Goal: Check status: Check status

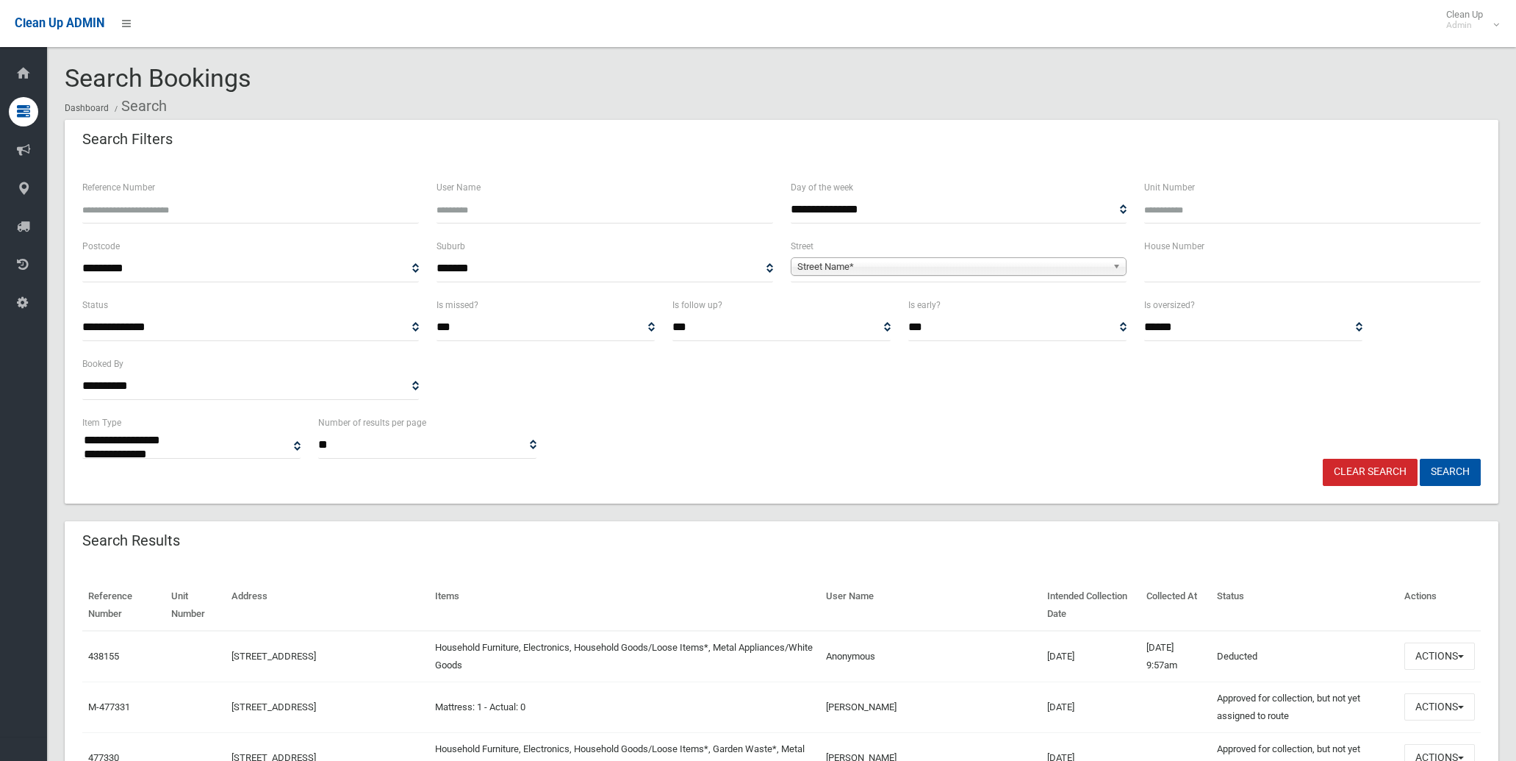
select select
click at [180, 215] on input "Reference Number" at bounding box center [250, 209] width 337 height 27
click at [1232, 265] on input "text" at bounding box center [1312, 268] width 337 height 27
type input "**"
click at [928, 265] on span "Street Name*" at bounding box center [952, 267] width 310 height 18
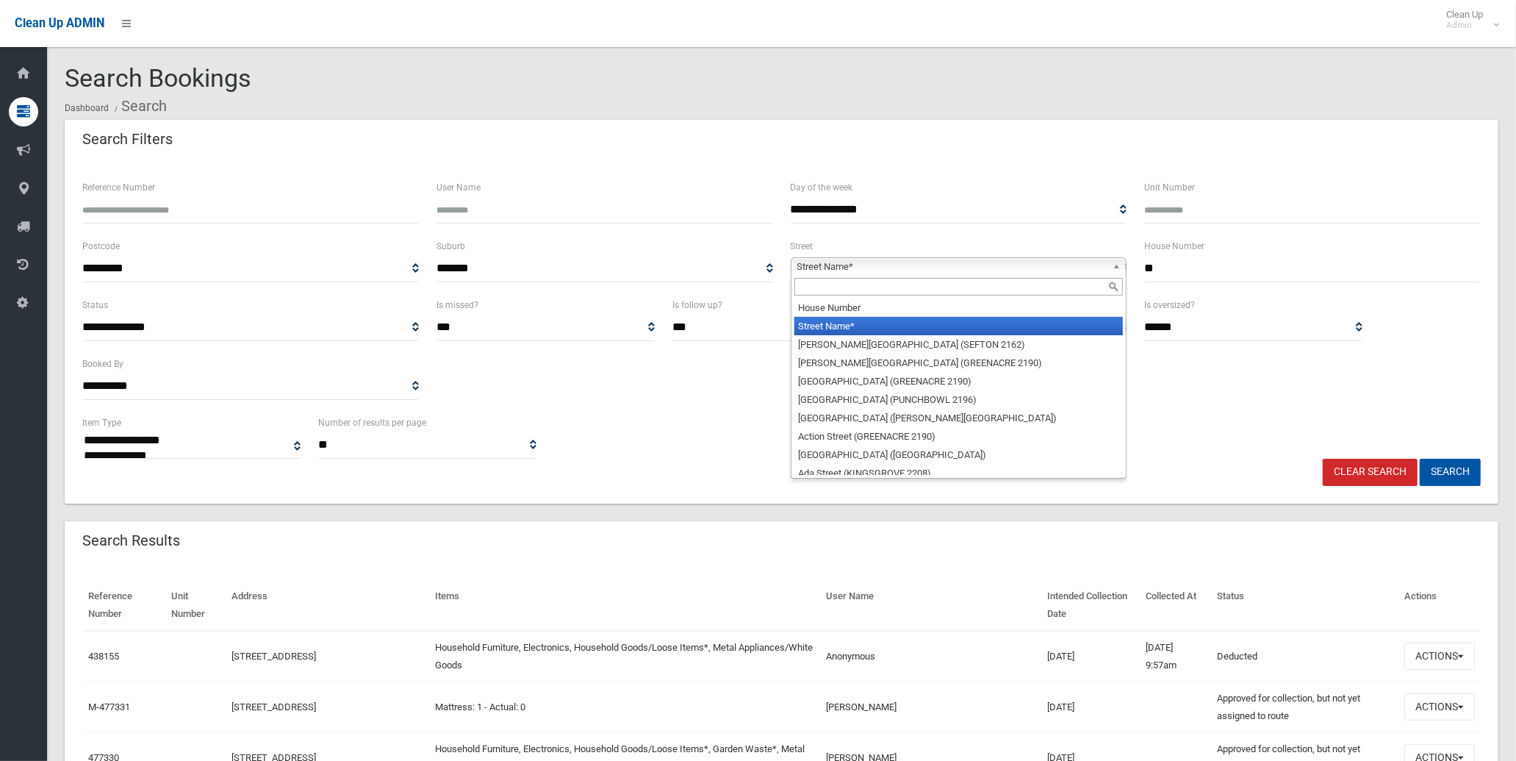
click at [928, 284] on input "text" at bounding box center [958, 287] width 329 height 18
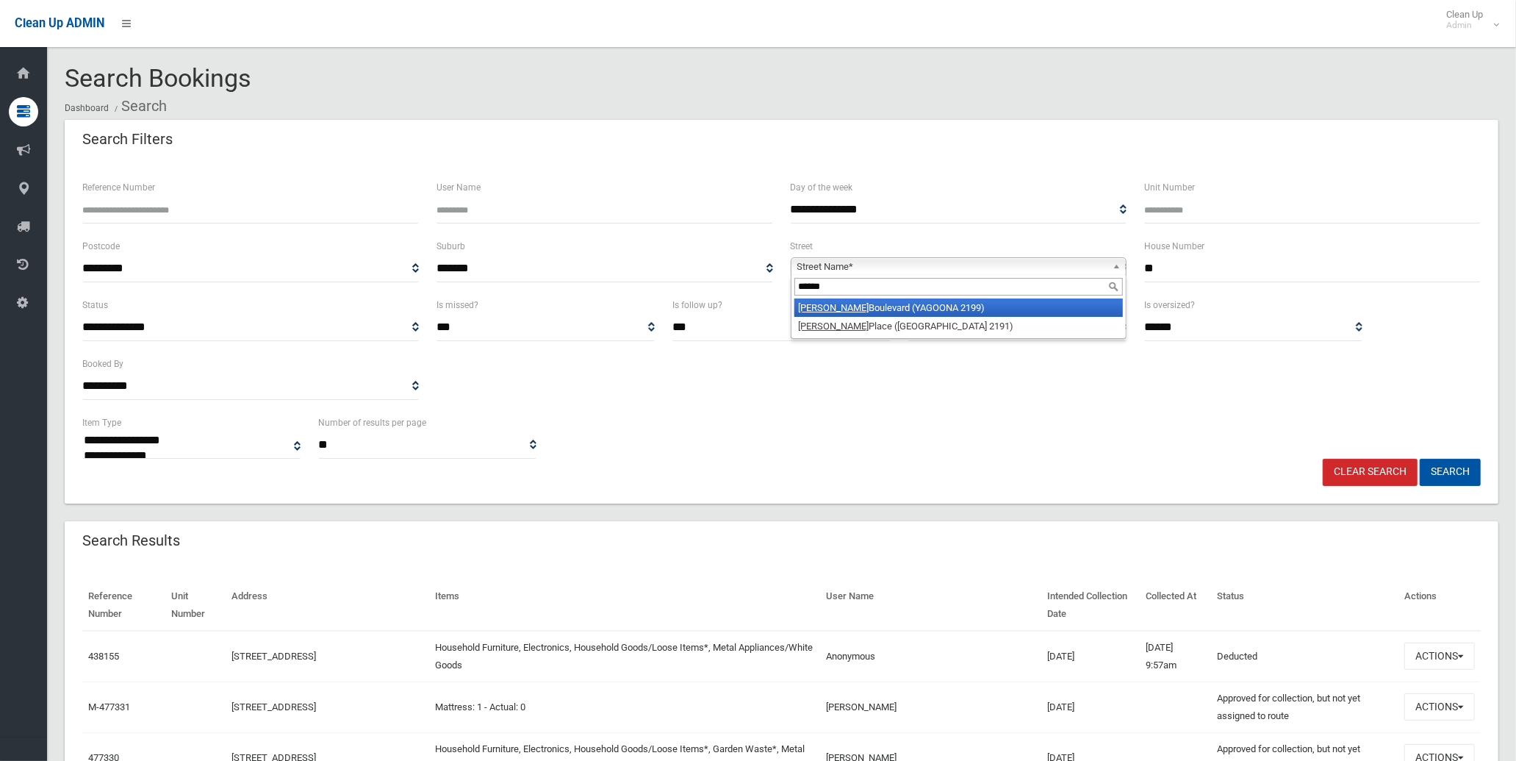
type input "******"
click at [939, 310] on li "[PERSON_NAME][GEOGRAPHIC_DATA] (YAGOONA 2199)" at bounding box center [958, 307] width 329 height 18
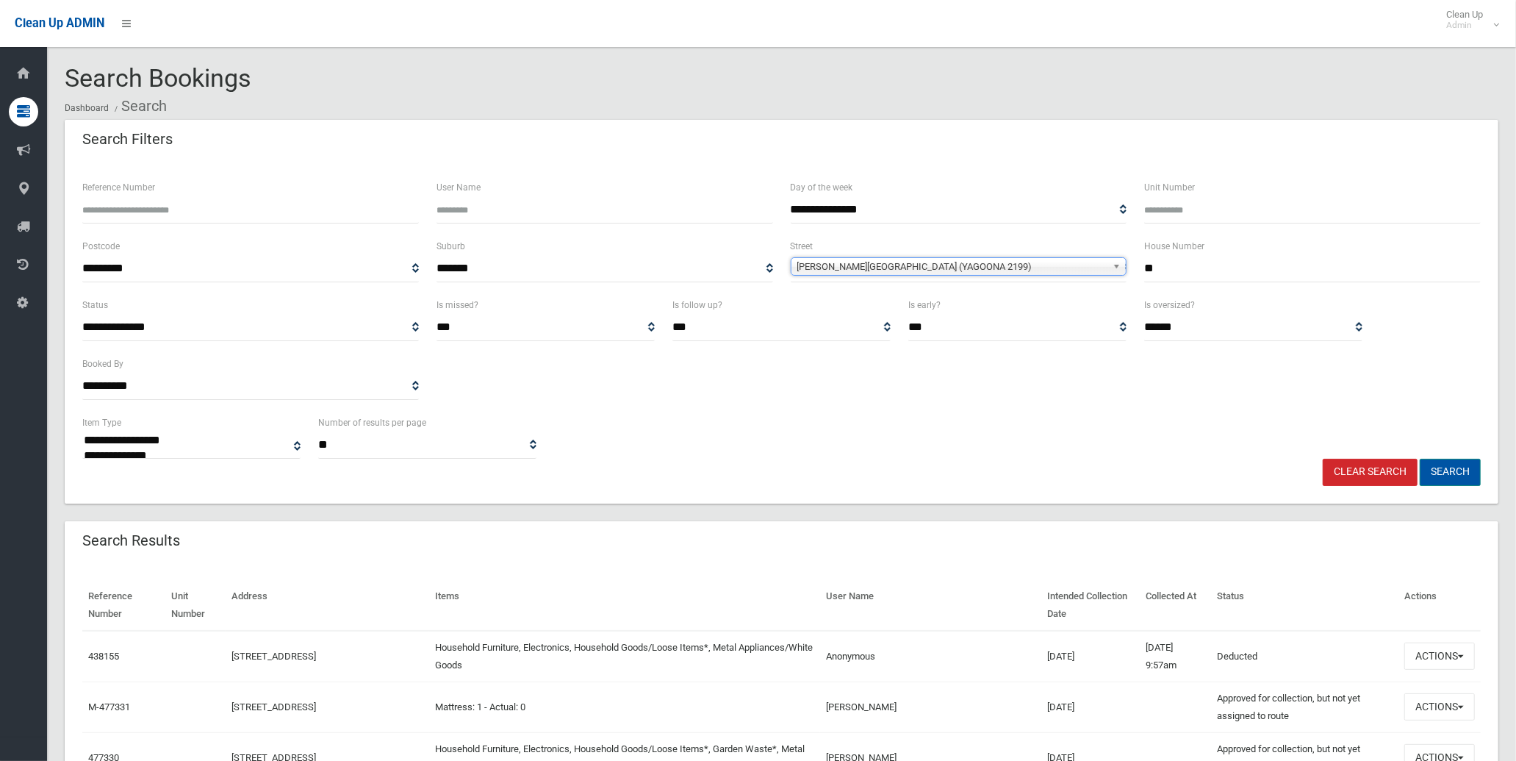
click at [1479, 476] on button "Search" at bounding box center [1450, 472] width 61 height 27
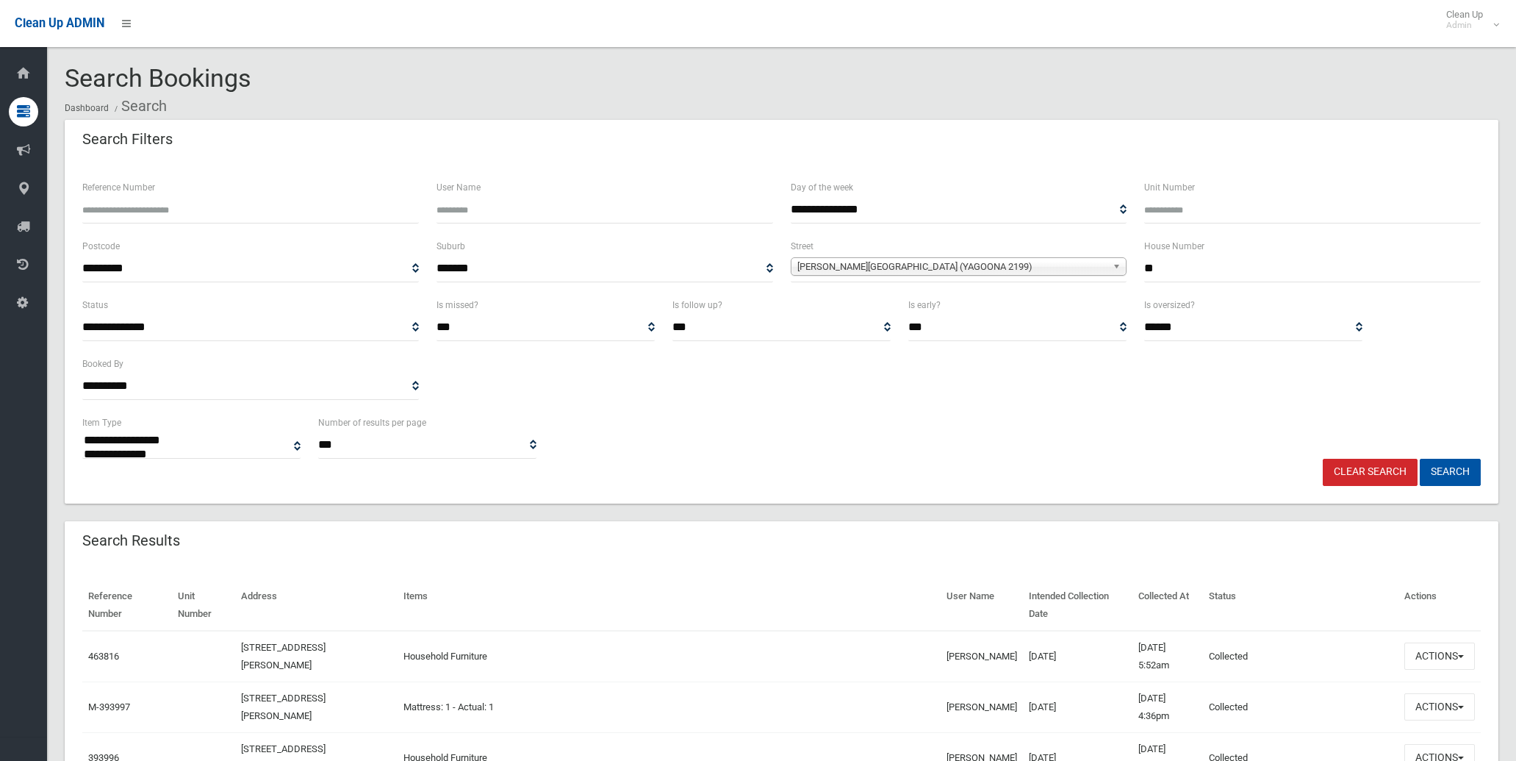
select select
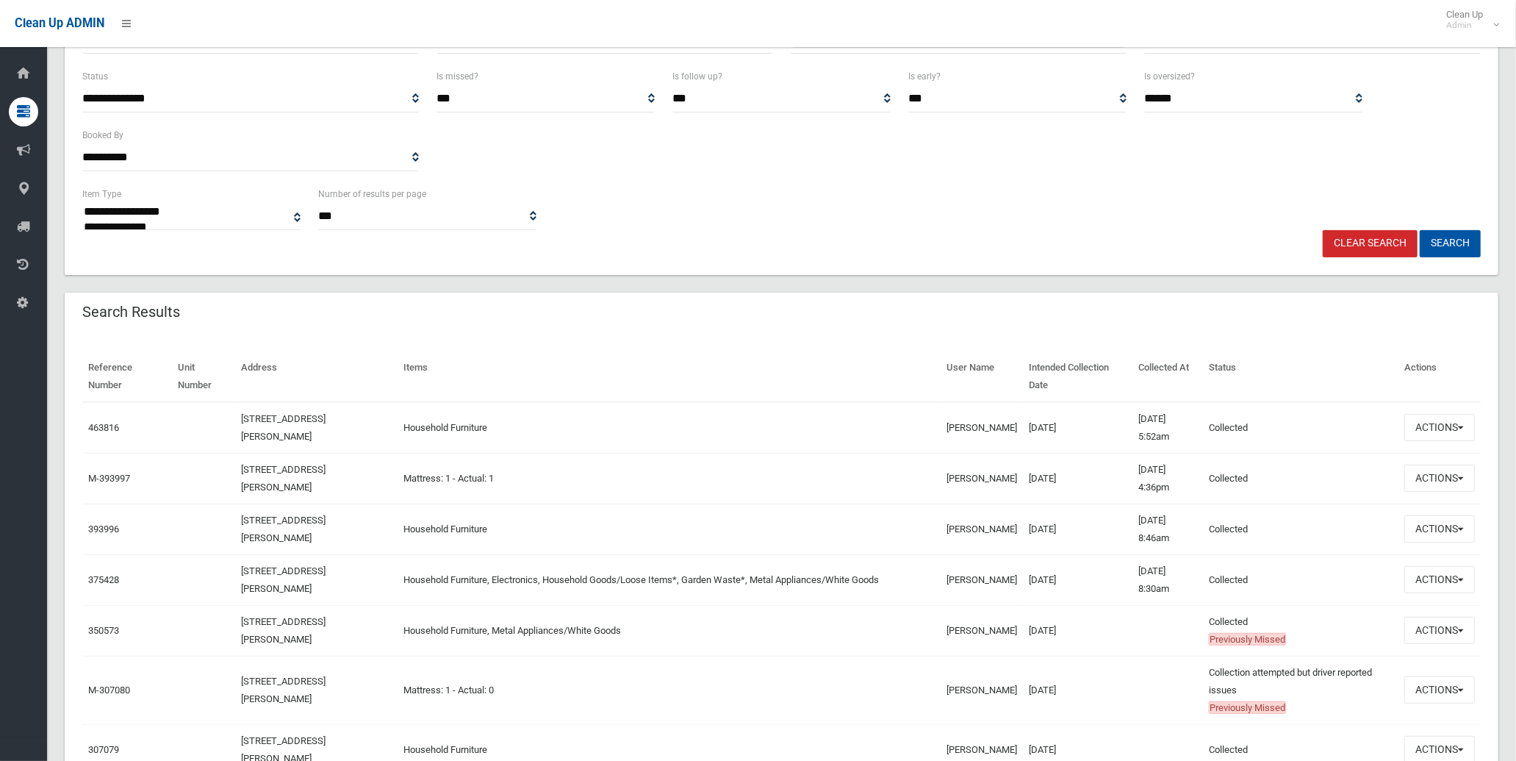
scroll to position [245, 0]
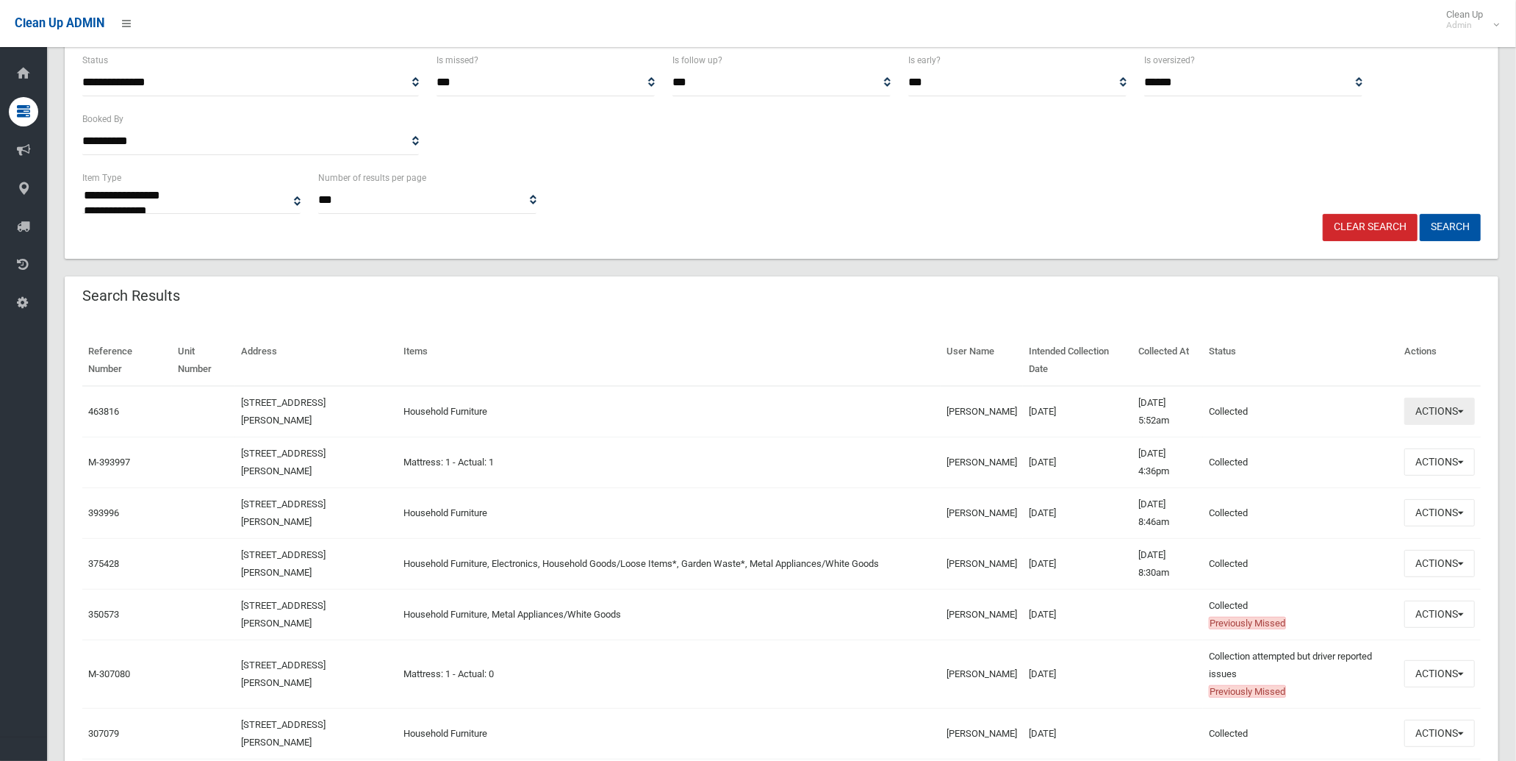
click at [1453, 417] on button "Actions" at bounding box center [1439, 411] width 71 height 27
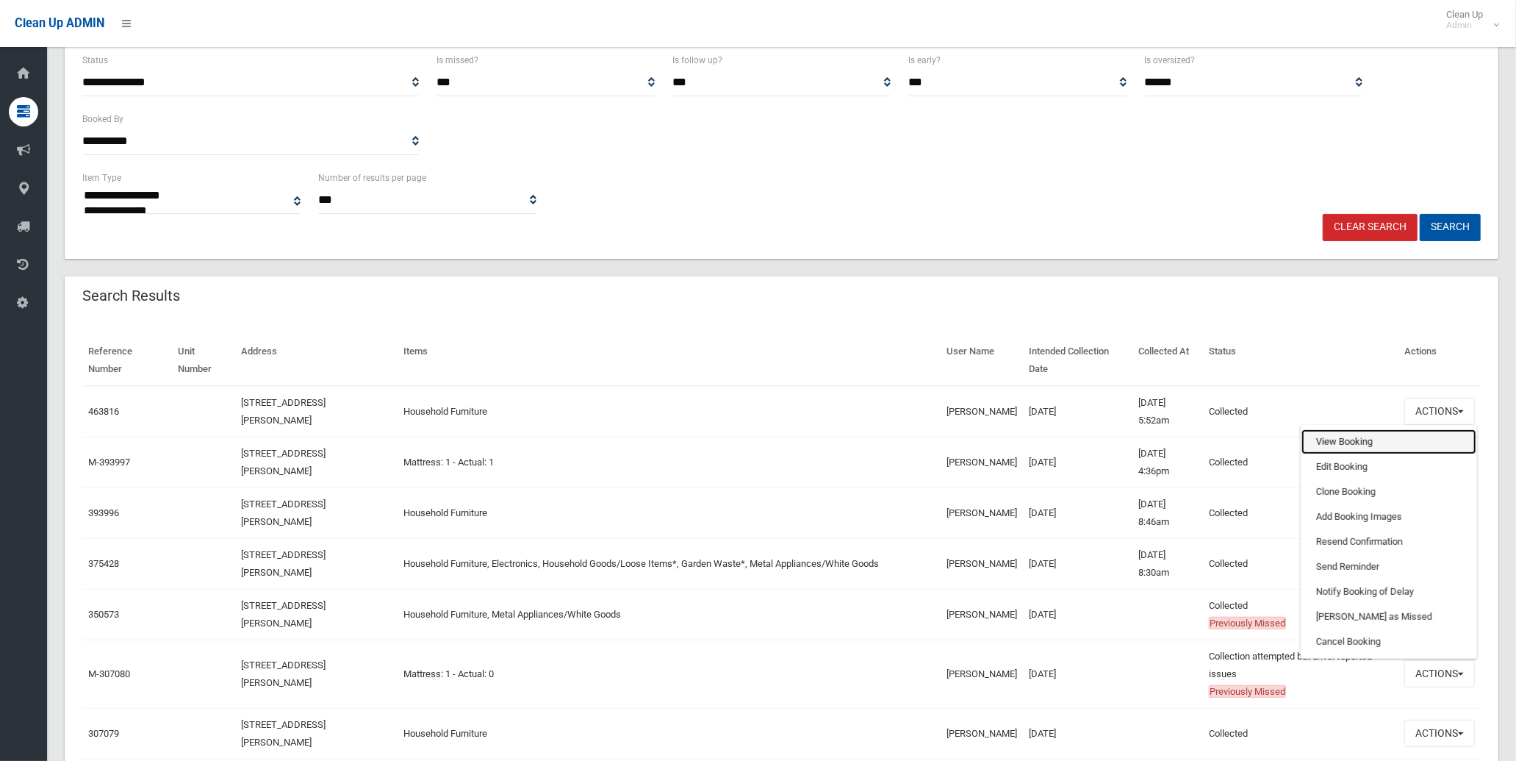
click at [1398, 449] on link "View Booking" at bounding box center [1388, 441] width 175 height 25
